Goal: Navigation & Orientation: Find specific page/section

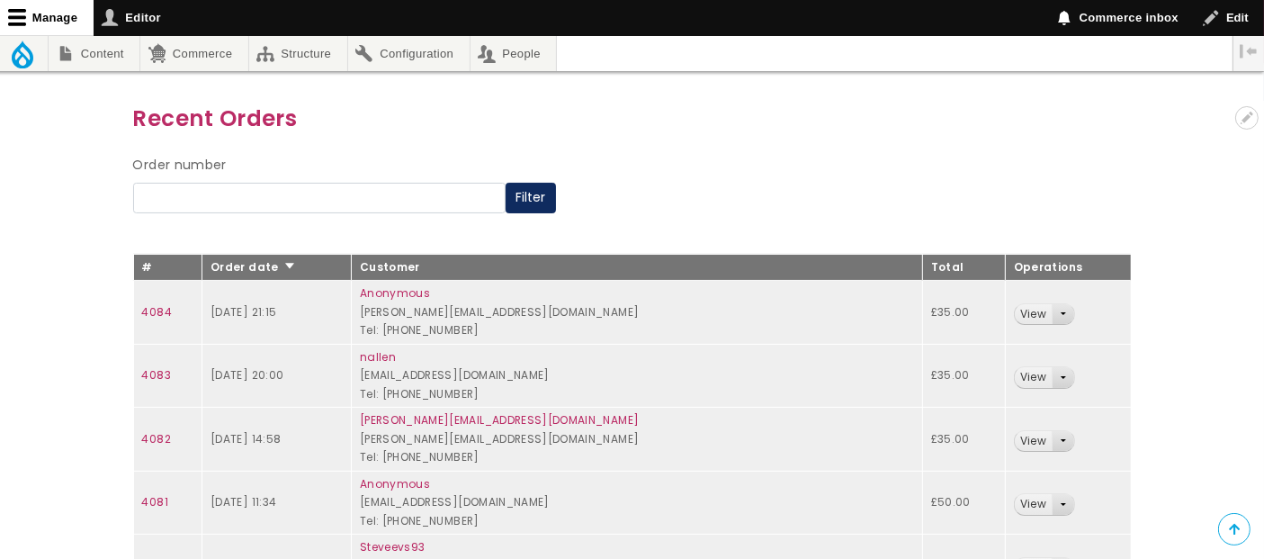
scroll to position [200, 0]
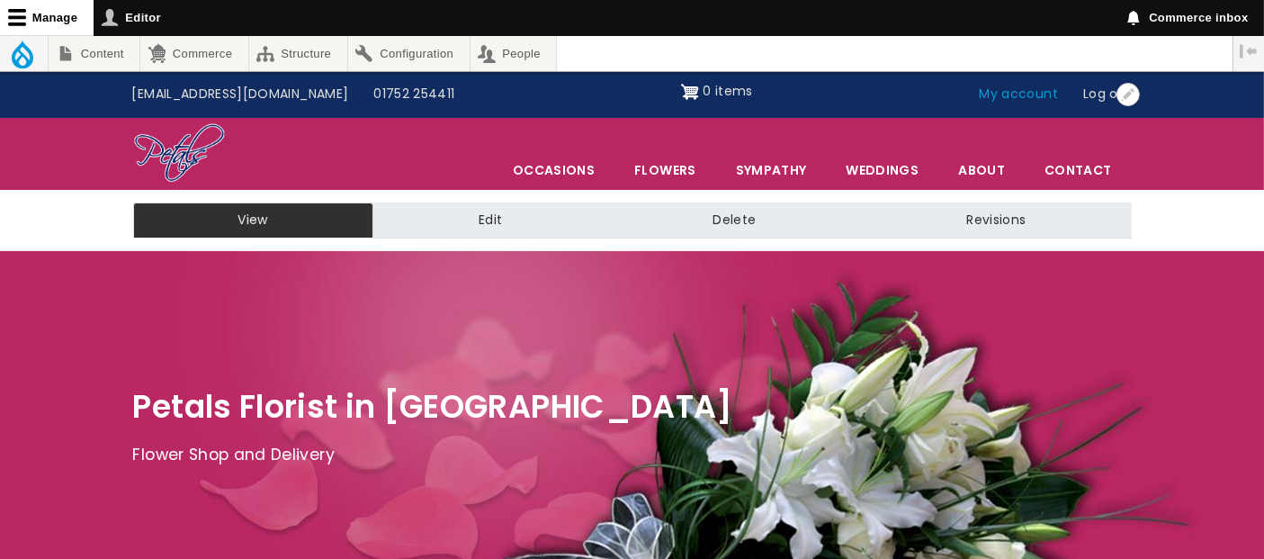
click at [1036, 97] on link "My account" at bounding box center [1019, 94] width 104 height 34
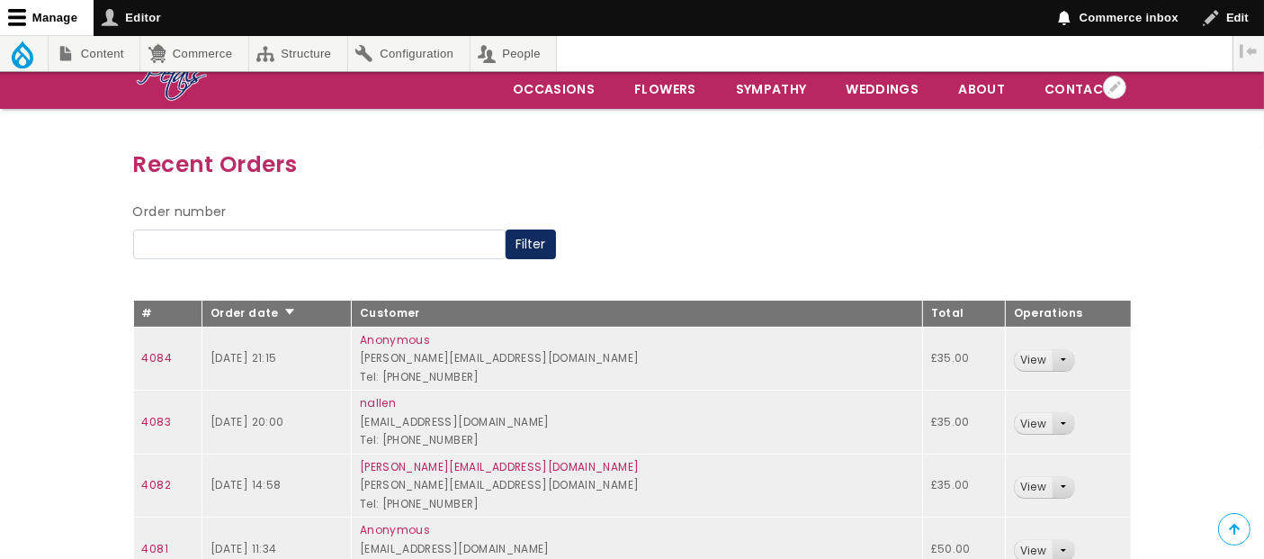
scroll to position [100, 0]
